Goal: Task Accomplishment & Management: Complete application form

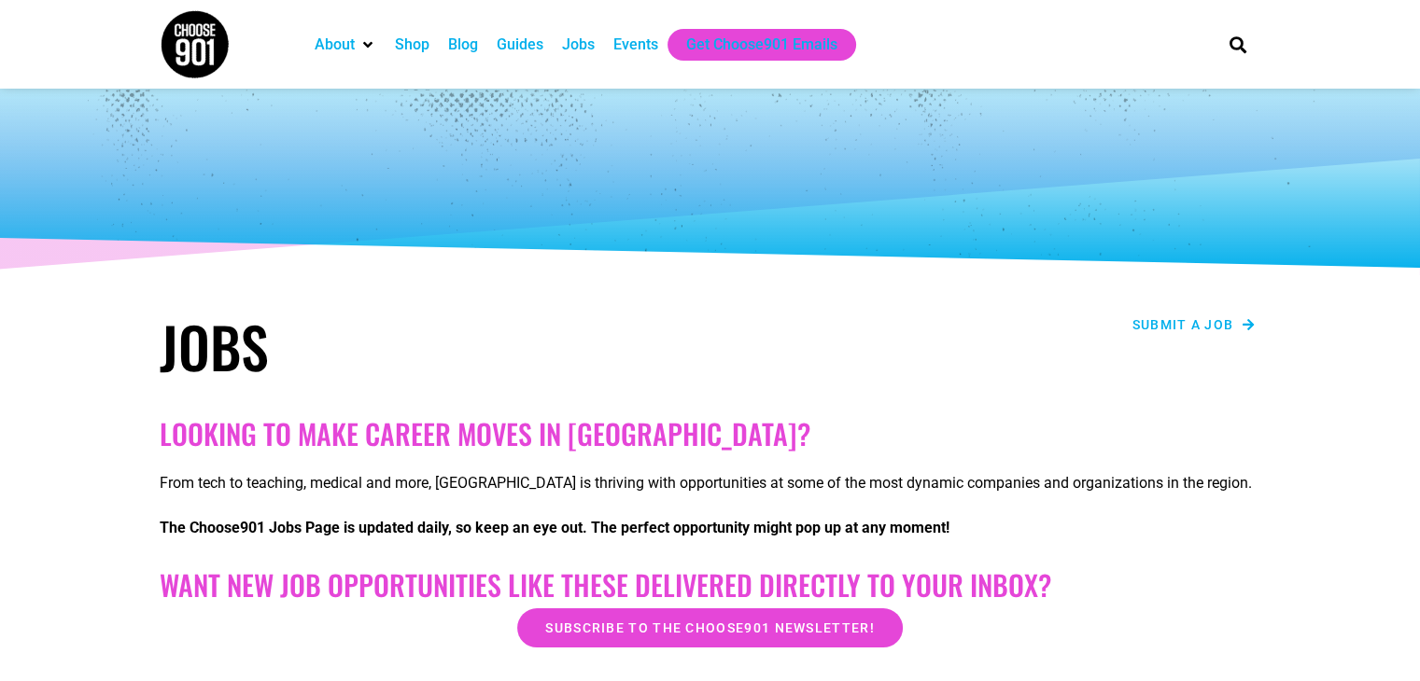
click at [1166, 322] on span "Submit a job" at bounding box center [1183, 324] width 102 height 13
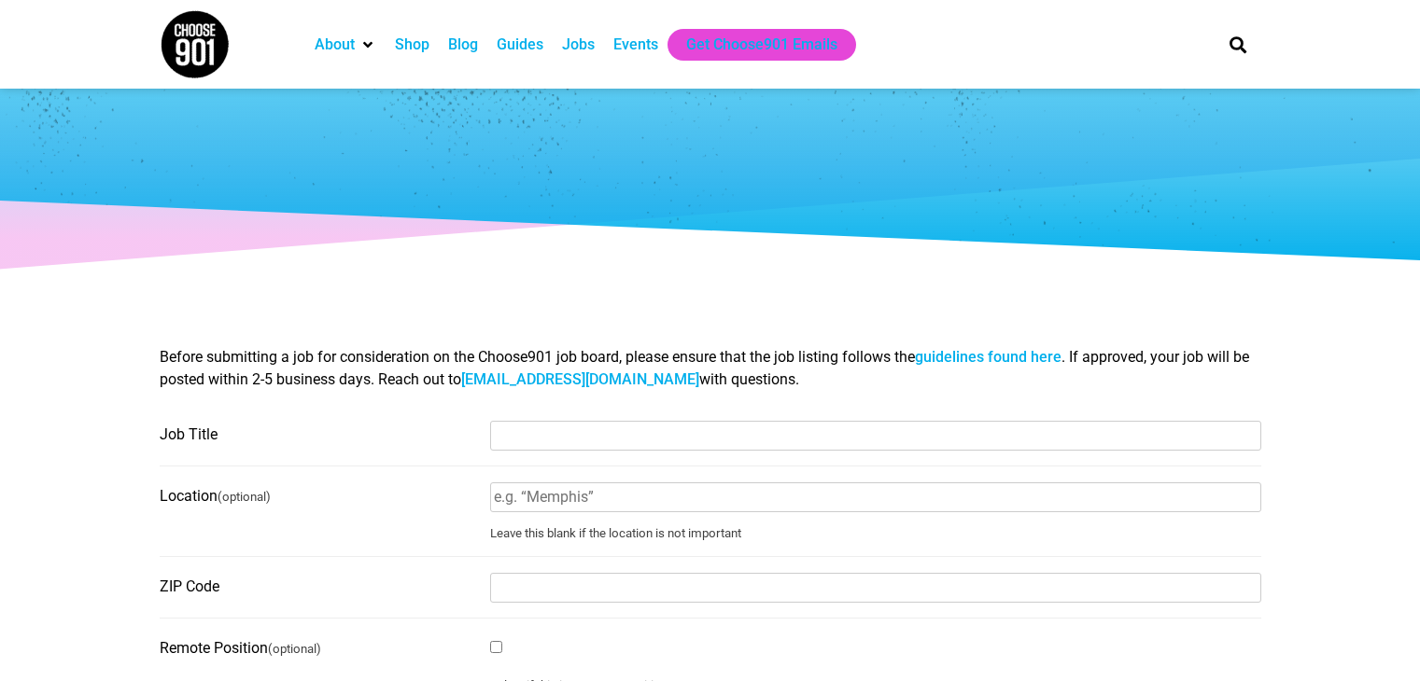
select select
click at [985, 363] on link "guidelines found here" at bounding box center [988, 357] width 147 height 18
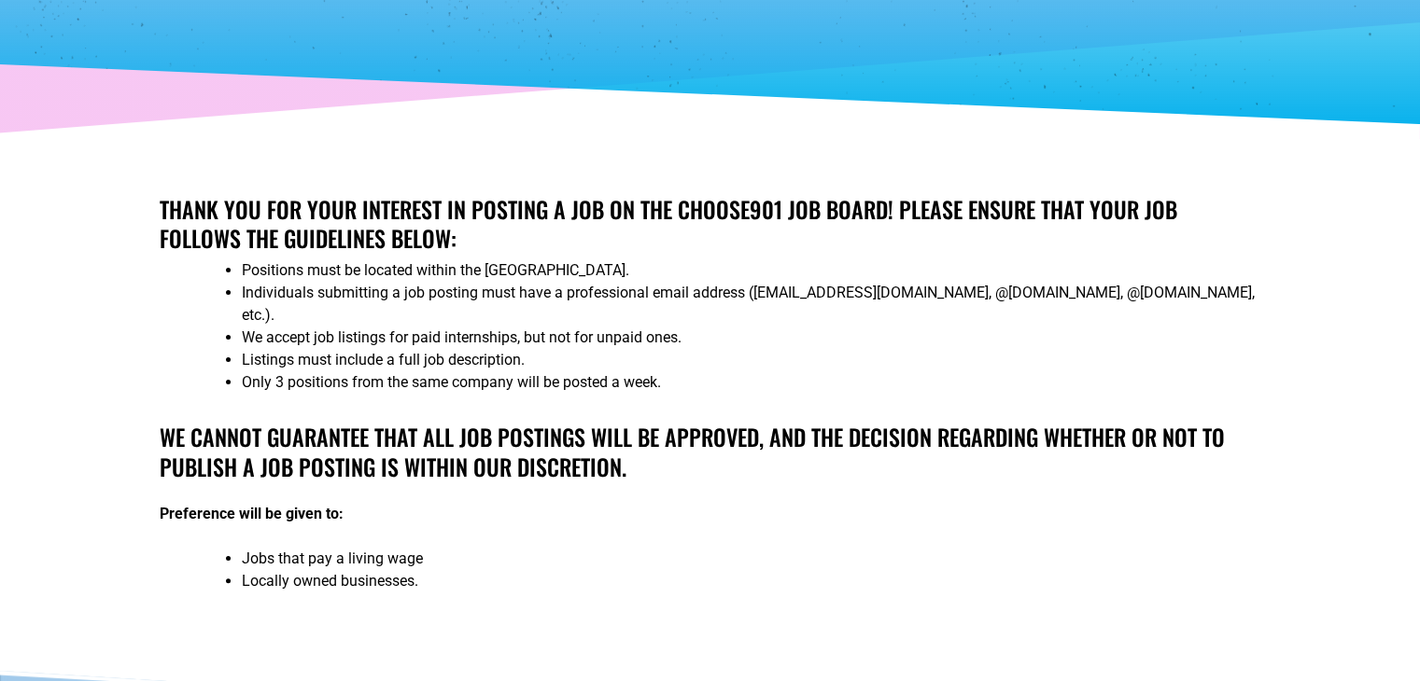
scroll to position [411, 0]
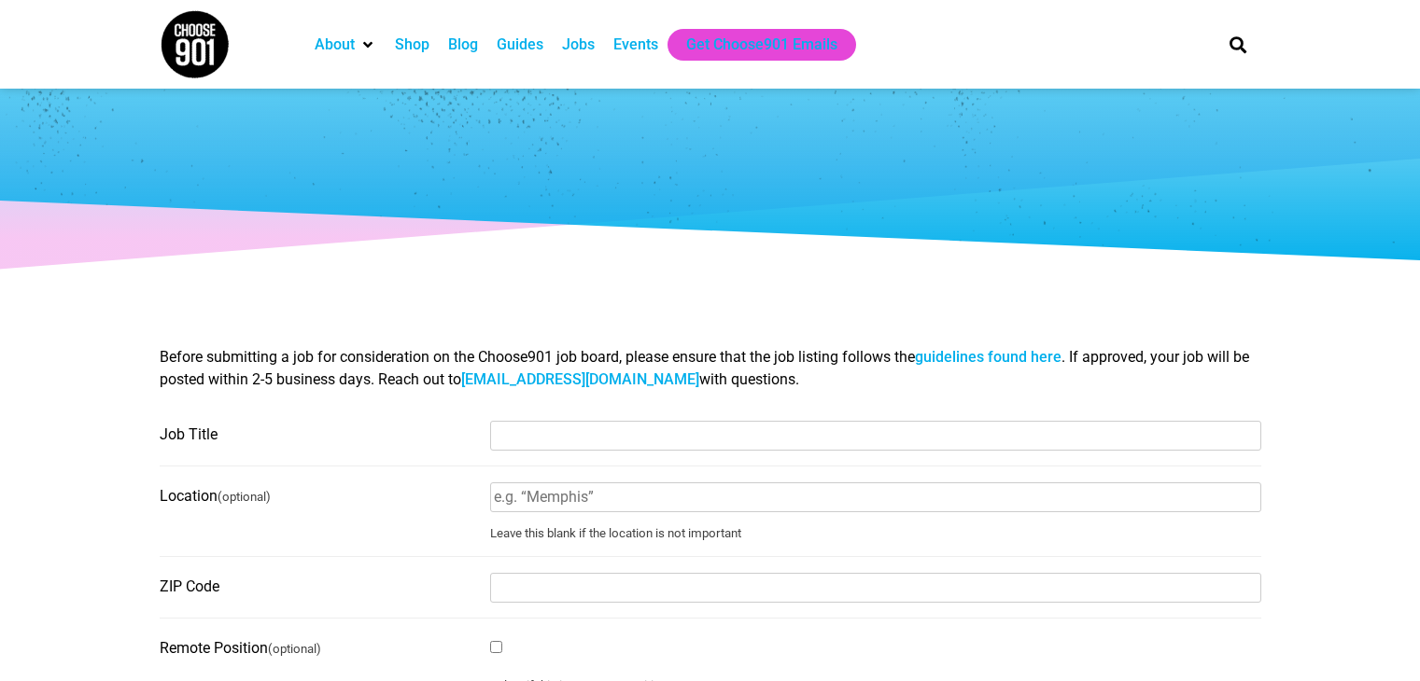
select select
